Goal: Transaction & Acquisition: Purchase product/service

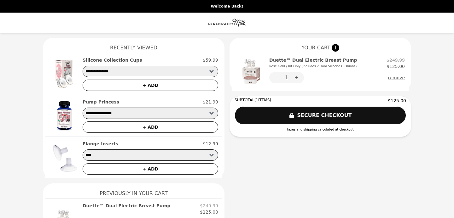
click at [185, 74] on select "**********" at bounding box center [150, 71] width 135 height 11
select select "**********"
click at [83, 66] on select "**********" at bounding box center [150, 71] width 135 height 11
click at [177, 85] on button "+ ADD" at bounding box center [150, 85] width 135 height 11
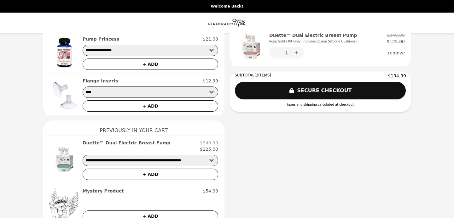
scroll to position [71, 0]
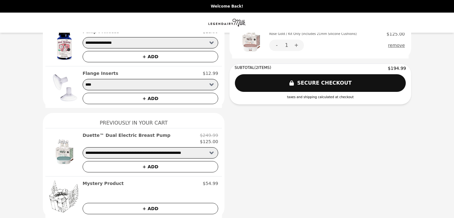
click at [114, 185] on h2 "Mystery Product" at bounding box center [103, 183] width 41 height 6
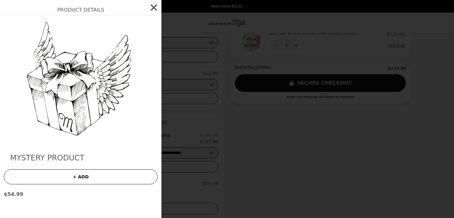
click at [121, 179] on button "+ ADD" at bounding box center [81, 176] width 154 height 15
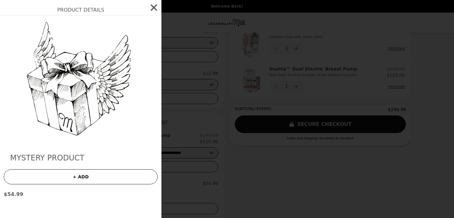
click at [152, 5] on icon "button" at bounding box center [154, 7] width 6 height 6
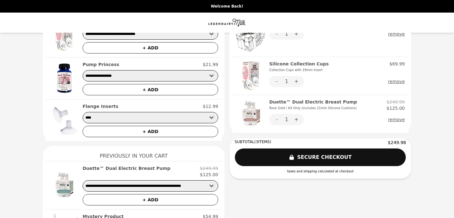
scroll to position [0, 0]
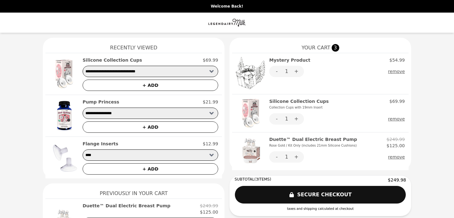
click at [390, 72] on button "remove" at bounding box center [396, 71] width 17 height 11
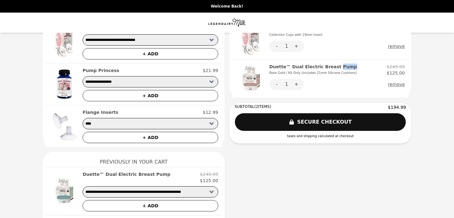
scroll to position [38, 0]
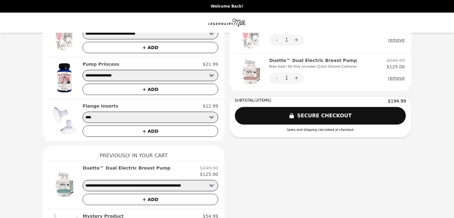
click at [99, 167] on h2 "Duette™ Dual Electric Breast Pump" at bounding box center [127, 168] width 88 height 6
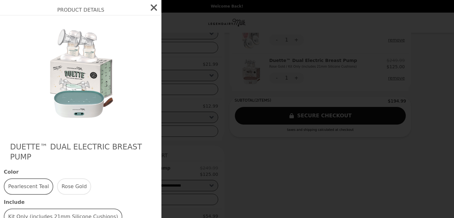
click at [63, 148] on h2 "Duette™ Dual Electric Breast Pump" at bounding box center [80, 152] width 141 height 20
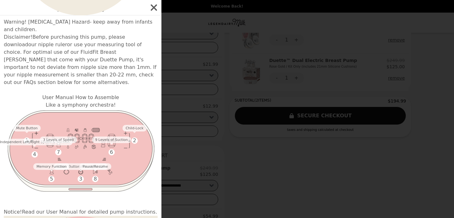
scroll to position [2470, 0]
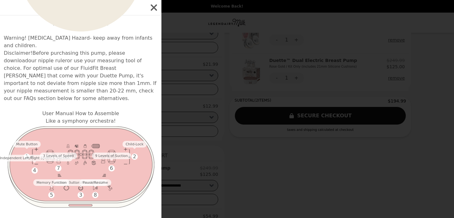
click at [204, 58] on div "Product Details Duette™ Dual Electric Breast Pump Color Pearlescent [PERSON_NAM…" at bounding box center [227, 109] width 454 height 218
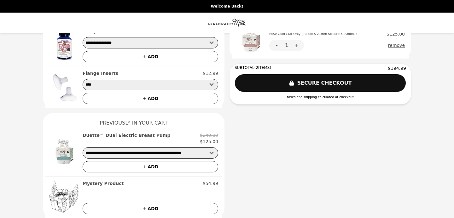
scroll to position [0, 0]
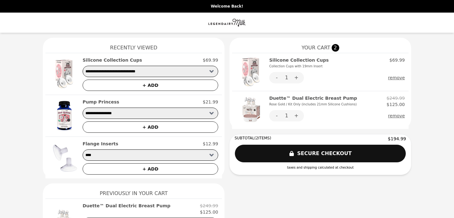
click at [270, 152] on button "SECURE CHECKOUT" at bounding box center [319, 154] width 171 height 18
